Goal: Task Accomplishment & Management: Complete application form

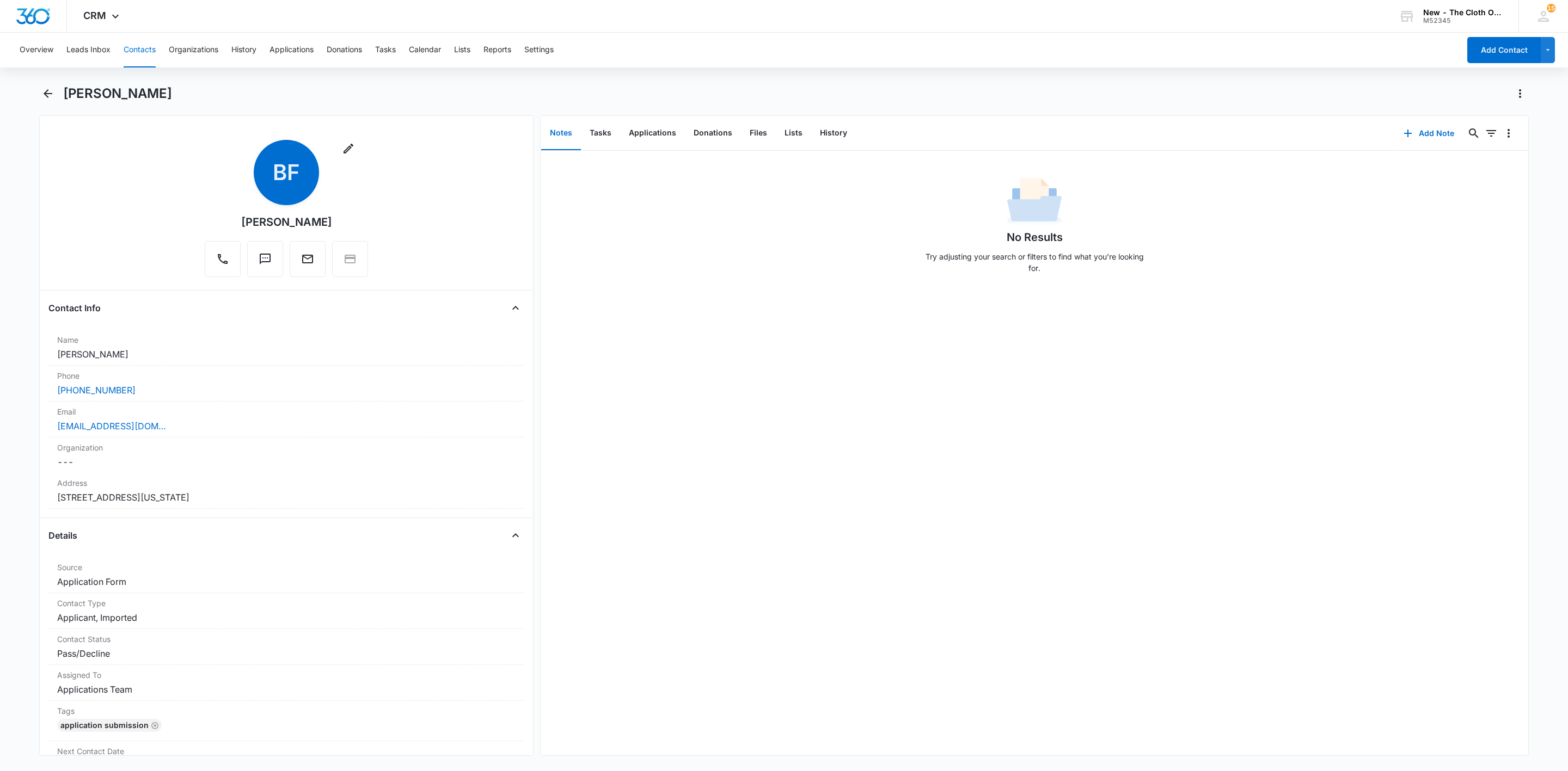
scroll to position [571, 0]
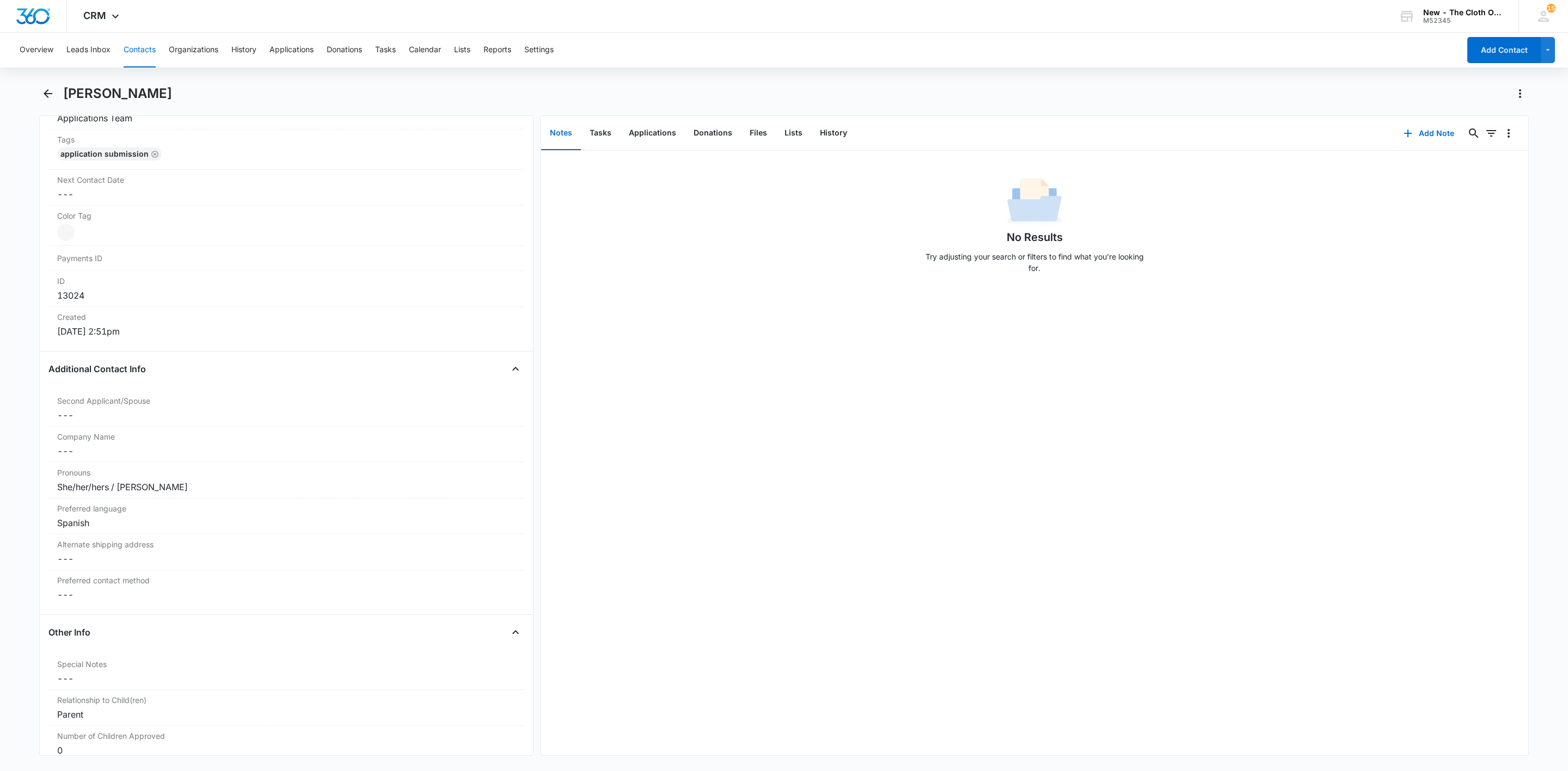
click at [147, 50] on button "Contacts" at bounding box center [139, 50] width 32 height 34
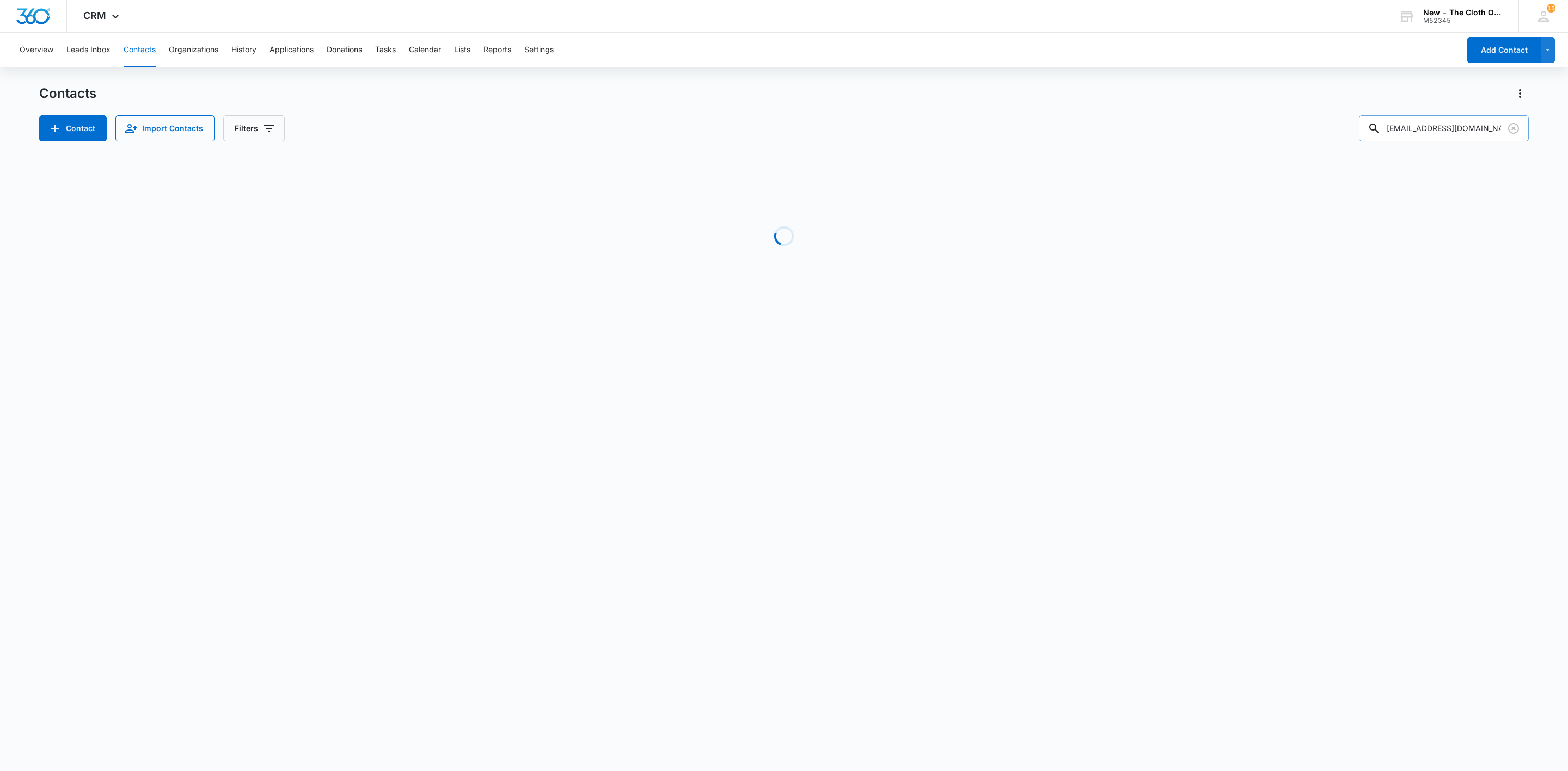
click at [1424, 127] on input "[EMAIL_ADDRESS][DOMAIN_NAME]" at bounding box center [1444, 129] width 170 height 26
click at [1423, 127] on input "[EMAIL_ADDRESS][DOMAIN_NAME]" at bounding box center [1444, 129] width 170 height 26
paste input "[PERSON_NAME]"
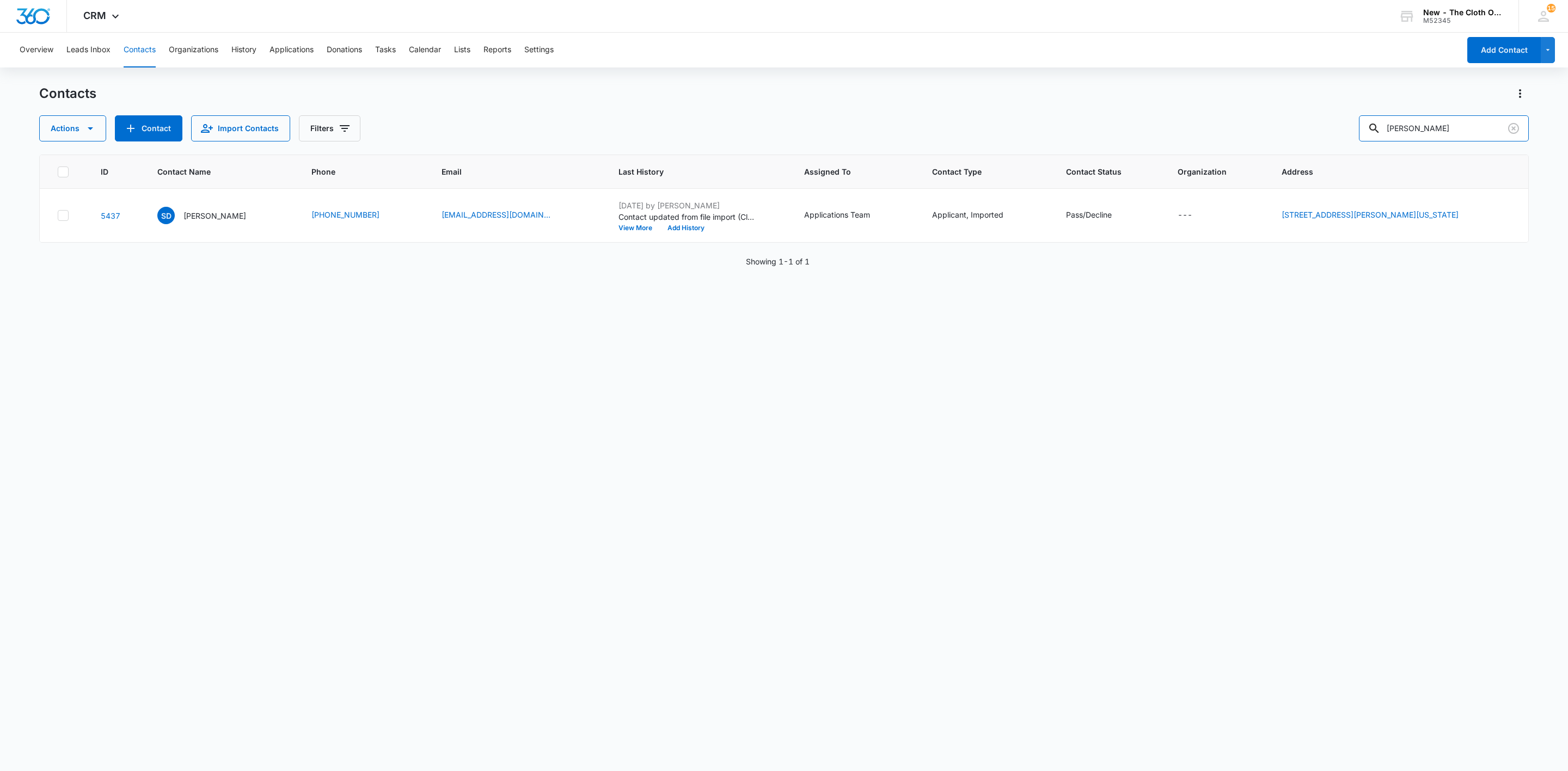
drag, startPoint x: 1455, startPoint y: 127, endPoint x: 1250, endPoint y: 124, distance: 205.0
click at [1306, 126] on div "Actions Contact Import Contacts Filters [PERSON_NAME]" at bounding box center [784, 129] width 1490 height 26
paste input "[EMAIL_ADDRESS][DOMAIN_NAME]"
type input "[EMAIL_ADDRESS][DOMAIN_NAME]"
